Goal: Share content

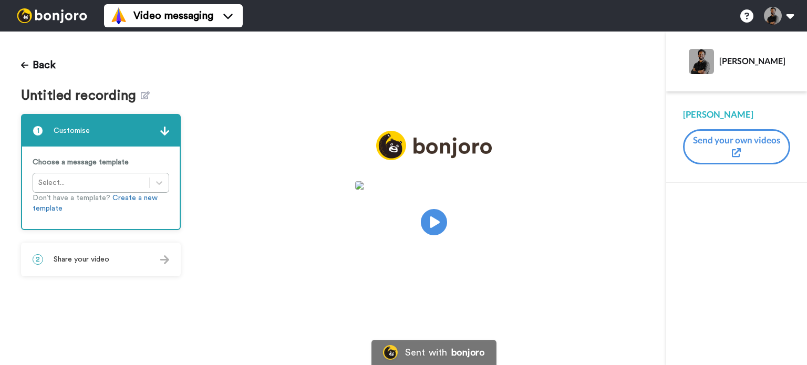
click at [113, 265] on div "2 Share your video" at bounding box center [101, 260] width 158 height 32
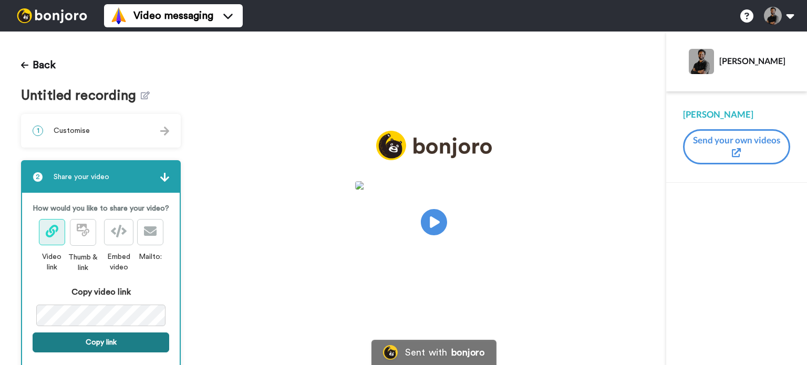
click at [90, 350] on button "Copy link" at bounding box center [101, 342] width 137 height 20
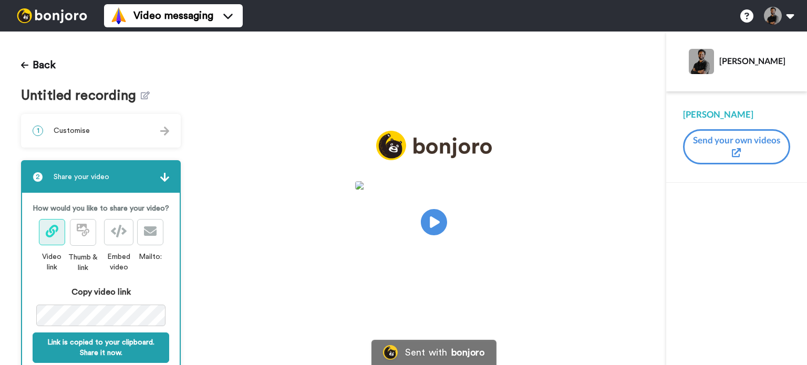
scroll to position [7, 0]
